Goal: Task Accomplishment & Management: Use online tool/utility

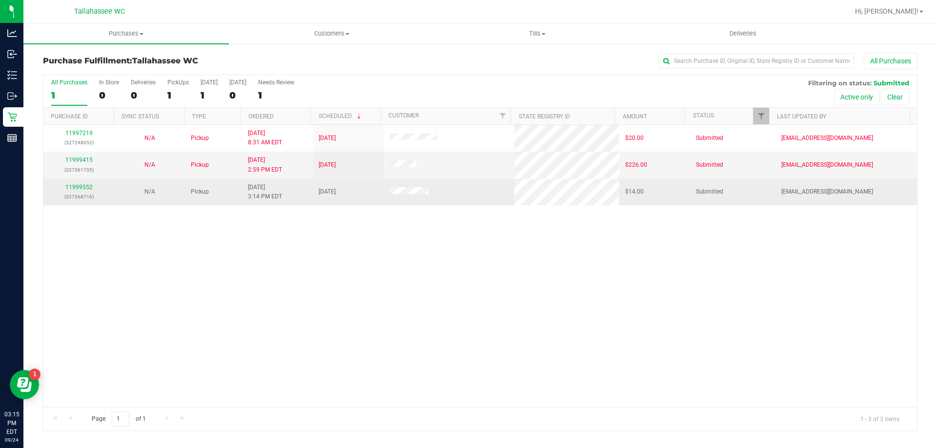
click at [75, 183] on div "11999552 (327368716)" at bounding box center [78, 192] width 59 height 19
click at [73, 184] on link "11999552" at bounding box center [78, 187] width 27 height 7
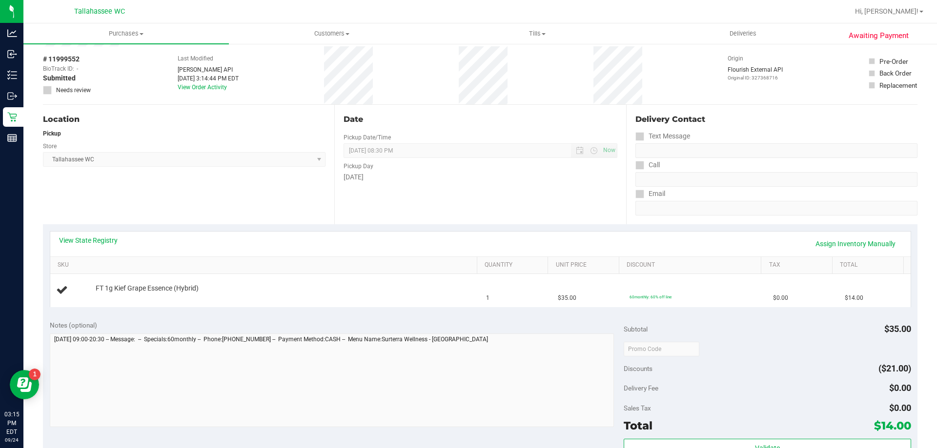
scroll to position [98, 0]
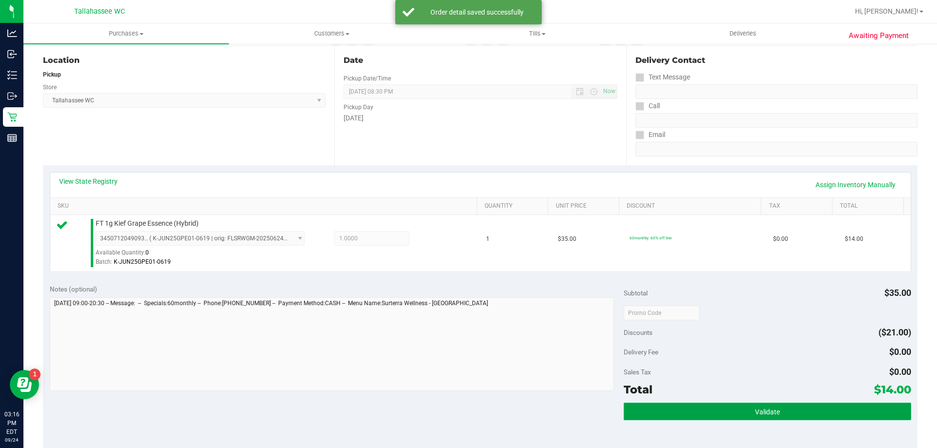
click at [689, 410] on button "Validate" at bounding box center [767, 412] width 287 height 18
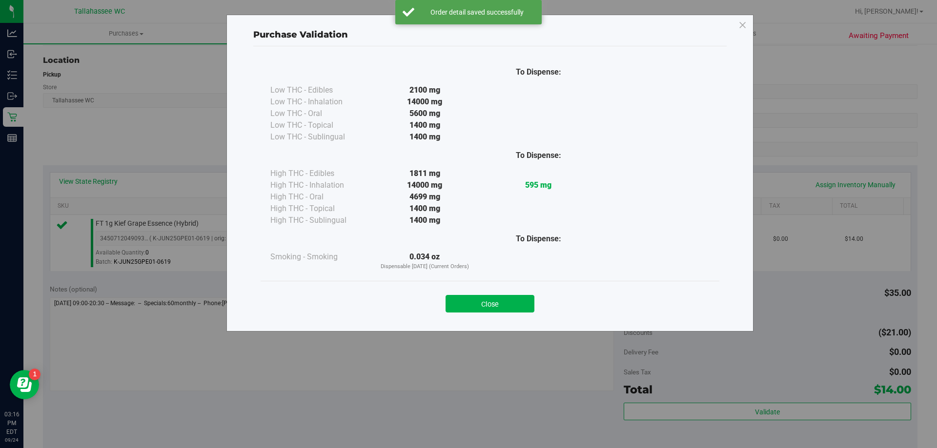
click at [525, 298] on button "Close" at bounding box center [489, 304] width 89 height 18
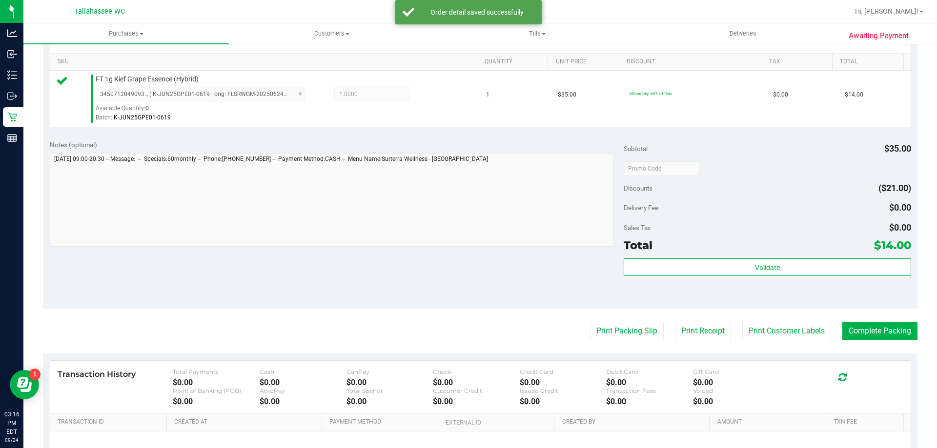
scroll to position [342, 0]
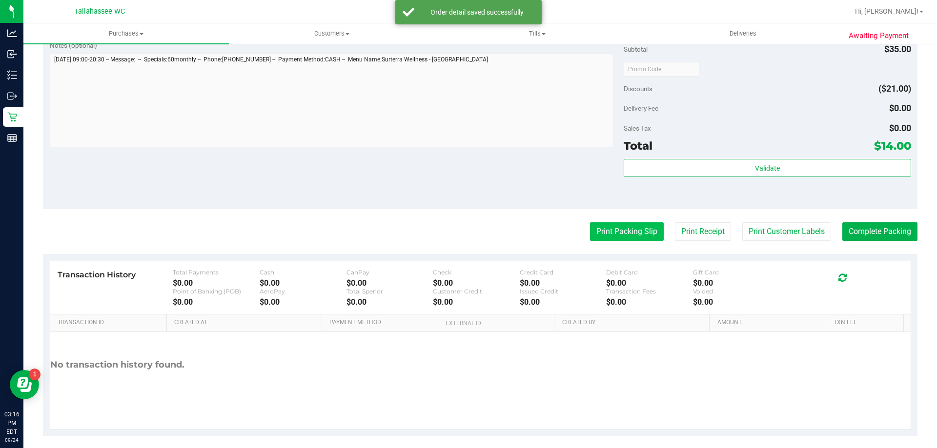
click at [643, 226] on button "Print Packing Slip" at bounding box center [627, 231] width 74 height 19
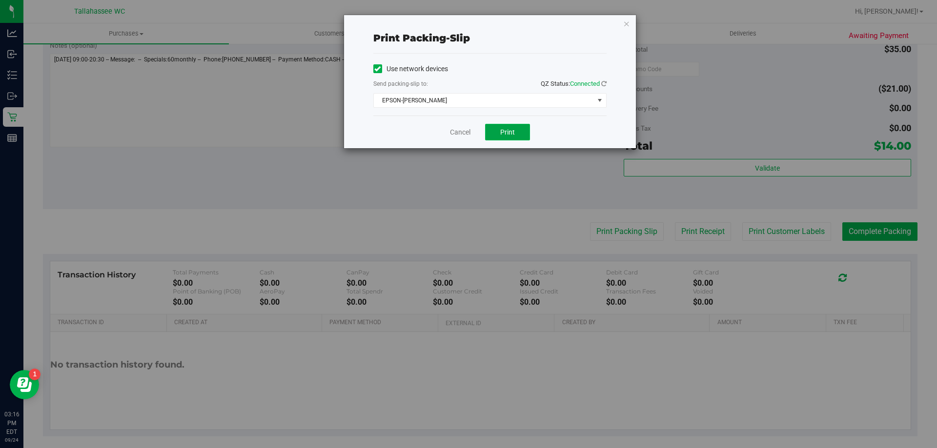
click at [518, 131] on button "Print" at bounding box center [507, 132] width 45 height 17
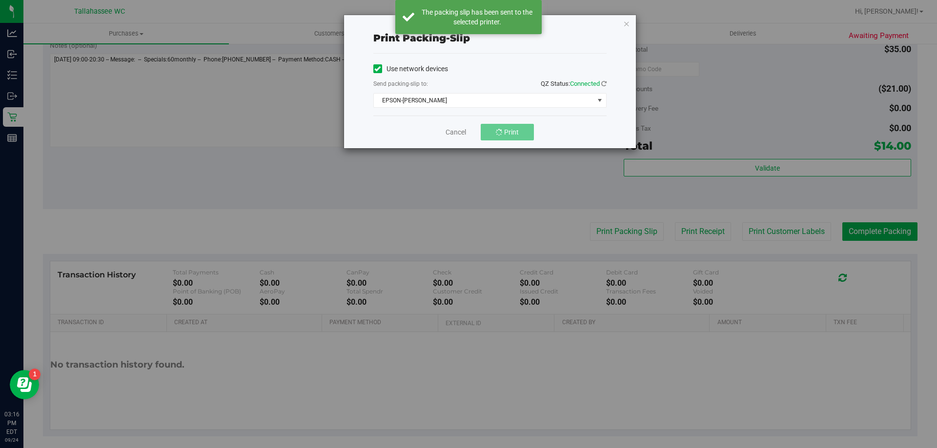
click at [624, 24] on icon "button" at bounding box center [626, 24] width 7 height 12
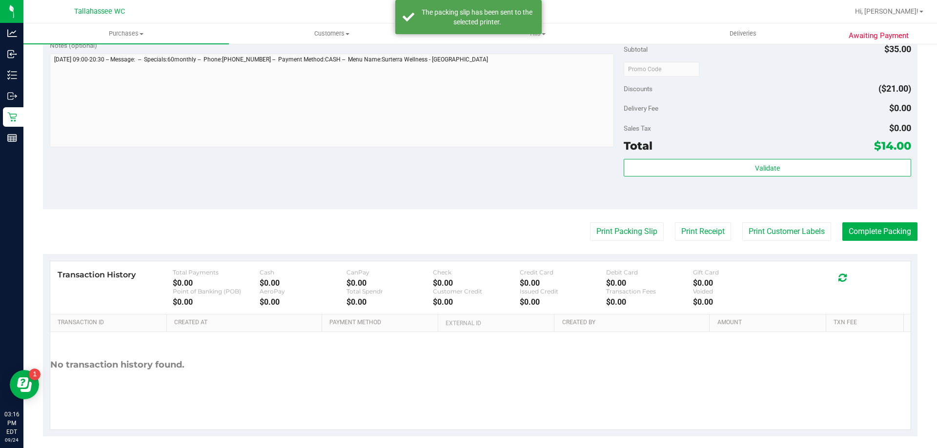
drag, startPoint x: 625, startPoint y: 24, endPoint x: 864, endPoint y: 197, distance: 295.2
click at [864, 197] on div "Validate" at bounding box center [767, 181] width 287 height 44
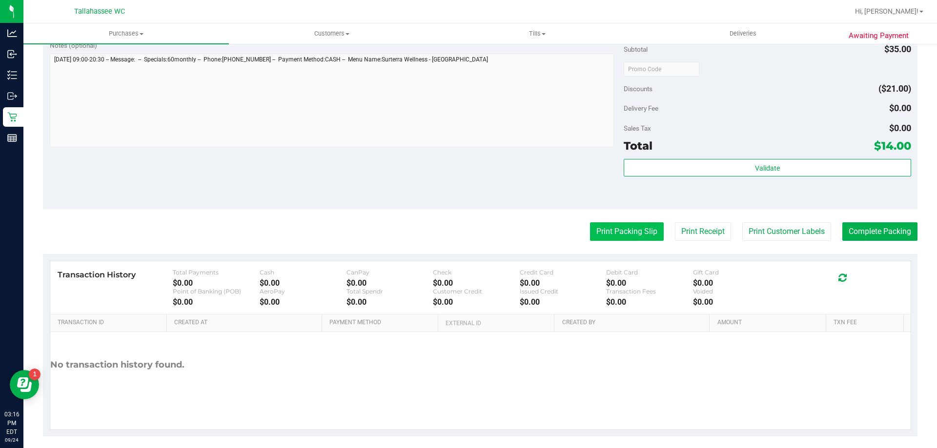
click at [646, 232] on button "Print Packing Slip" at bounding box center [627, 231] width 74 height 19
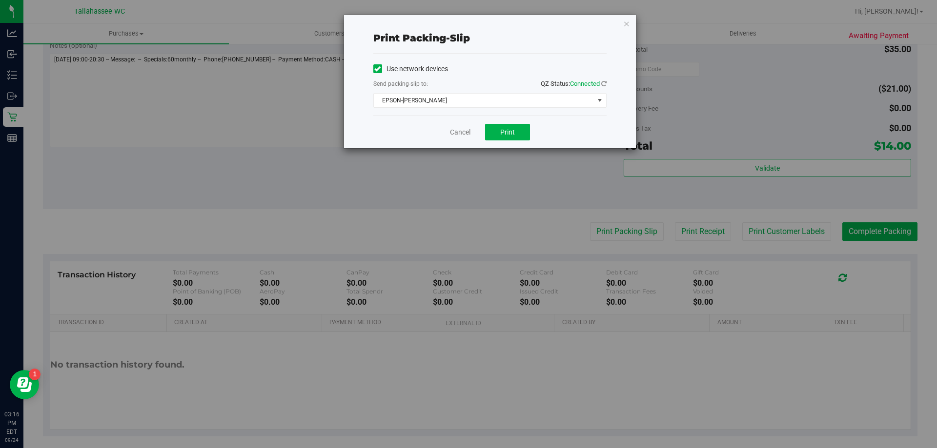
click at [506, 141] on div "Cancel Print" at bounding box center [489, 132] width 233 height 33
click at [507, 138] on button "Print" at bounding box center [507, 132] width 45 height 17
click at [584, 199] on div "Print packing-slip Use network devices Send packing-slip to: QZ Status: Connect…" at bounding box center [472, 224] width 944 height 448
drag, startPoint x: 627, startPoint y: 24, endPoint x: 585, endPoint y: 185, distance: 166.4
click at [628, 25] on icon "button" at bounding box center [626, 24] width 7 height 12
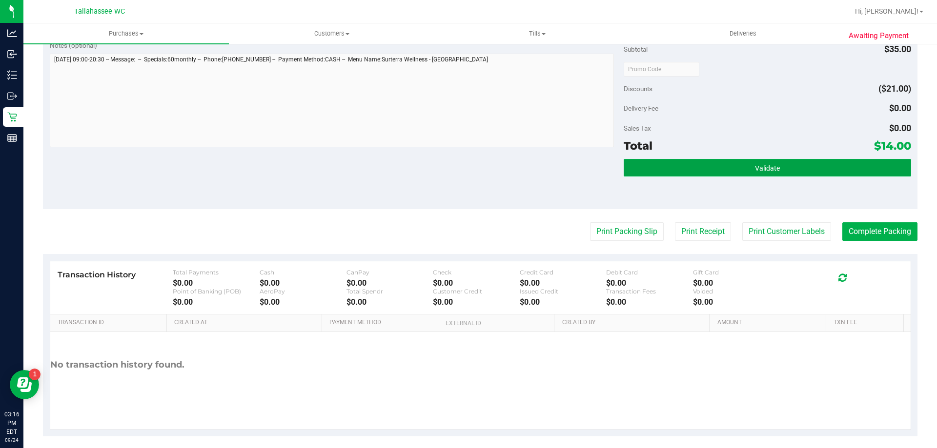
click at [813, 163] on button "Validate" at bounding box center [767, 168] width 287 height 18
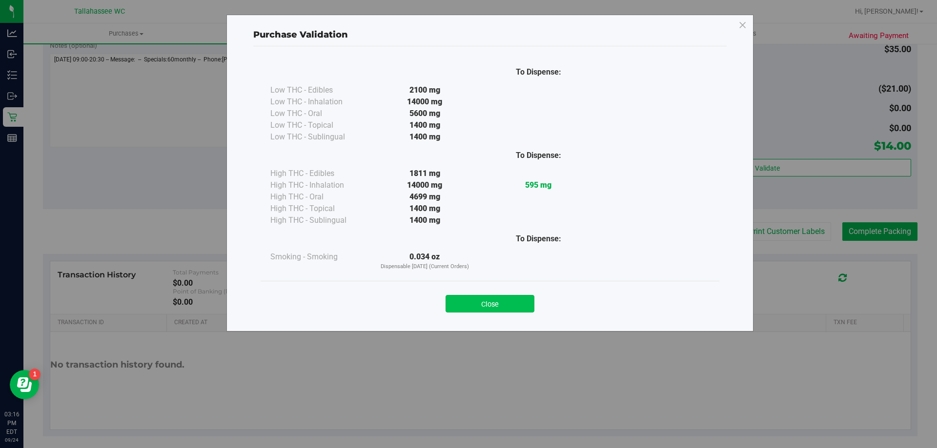
click at [514, 300] on button "Close" at bounding box center [489, 304] width 89 height 18
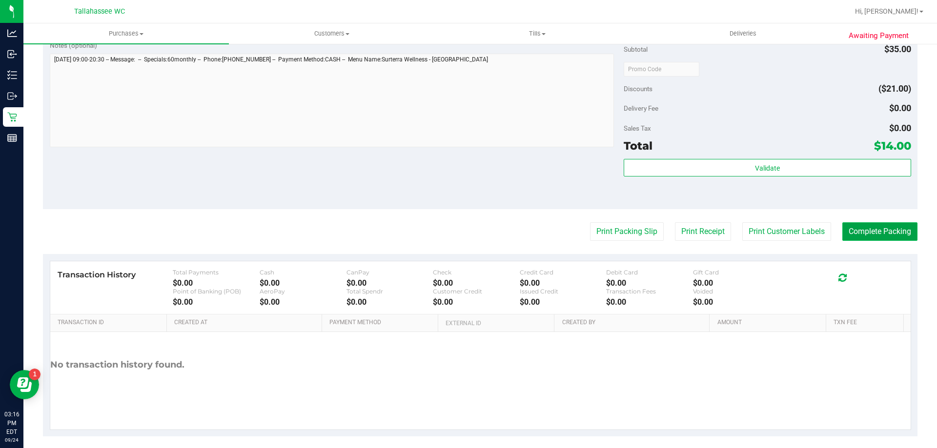
click at [860, 234] on button "Complete Packing" at bounding box center [879, 231] width 75 height 19
